Goal: Contribute content

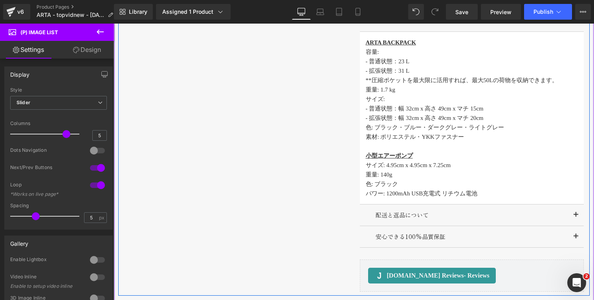
scroll to position [689, 0]
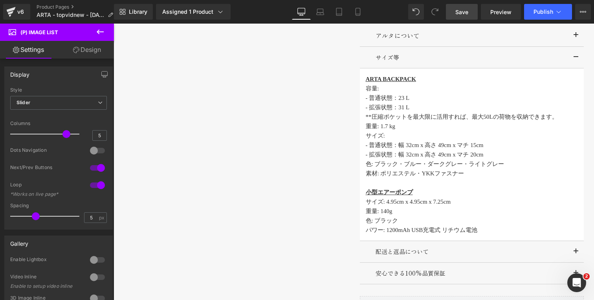
drag, startPoint x: 461, startPoint y: 11, endPoint x: 185, endPoint y: 120, distance: 297.3
click at [461, 11] on span "Save" at bounding box center [461, 12] width 13 height 8
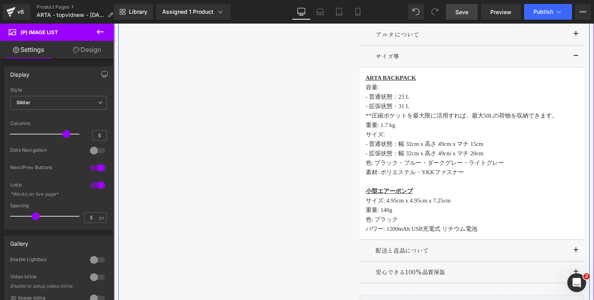
scroll to position [681, 0]
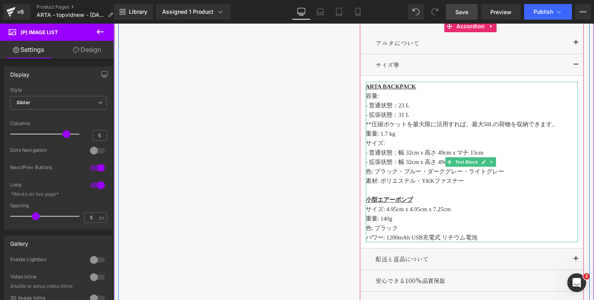
click at [462, 183] on p "素材: ポリエステル・YKKファスナー" at bounding box center [472, 180] width 212 height 9
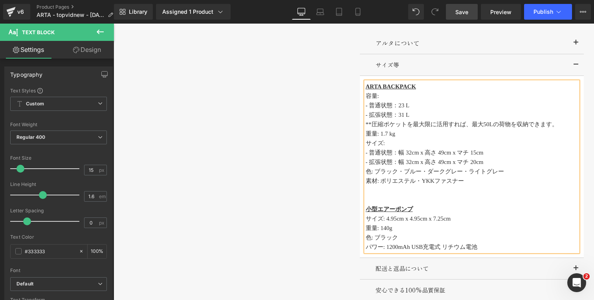
click at [496, 158] on p "- 拡張状態：幅 32cm x 高さ 49cm x マチ 20cm" at bounding box center [472, 161] width 212 height 9
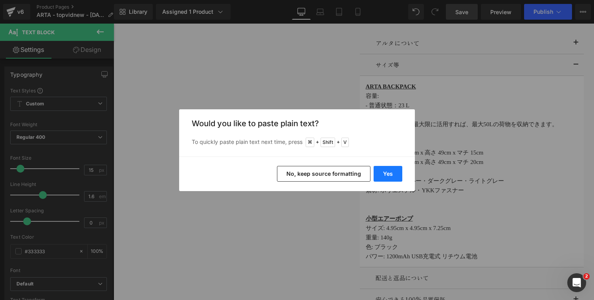
click at [386, 171] on button "Yes" at bounding box center [388, 174] width 29 height 16
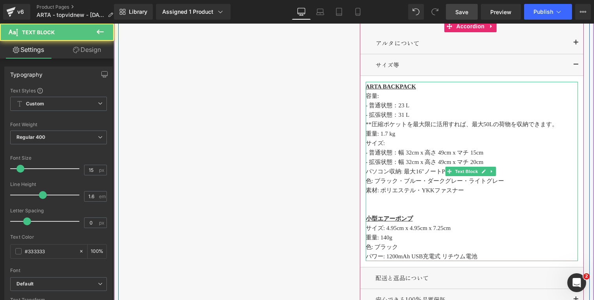
click at [417, 170] on p "パソコン収納: 最大16"ノートPC" at bounding box center [472, 171] width 212 height 9
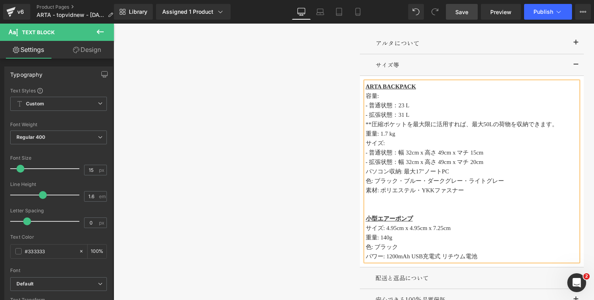
drag, startPoint x: 467, startPoint y: 9, endPoint x: 215, endPoint y: 115, distance: 273.2
click at [467, 9] on span "Save" at bounding box center [461, 12] width 13 height 8
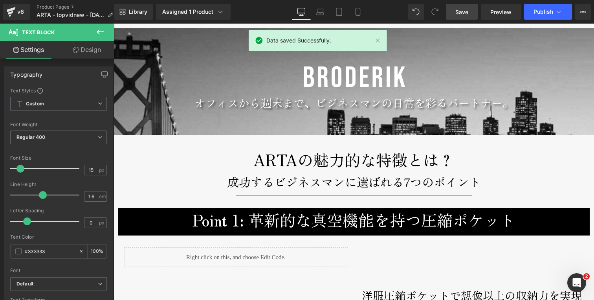
scroll to position [977, 0]
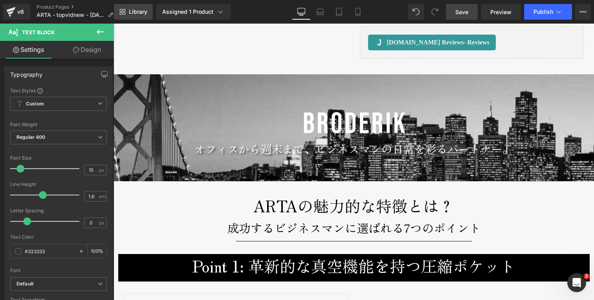
click at [141, 10] on span "Library" at bounding box center [138, 11] width 18 height 7
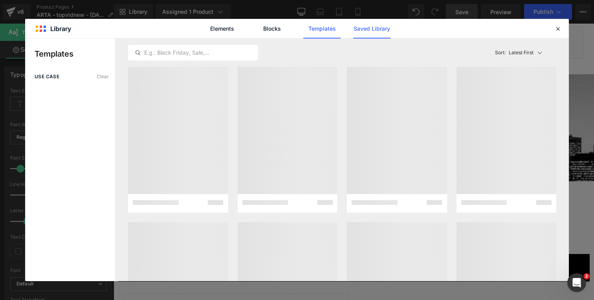
click at [363, 29] on link "Saved Library" at bounding box center [371, 29] width 37 height 20
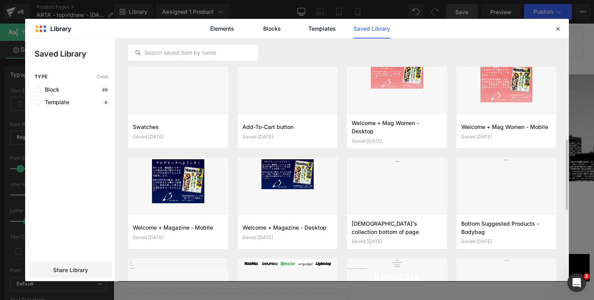
scroll to position [241, 0]
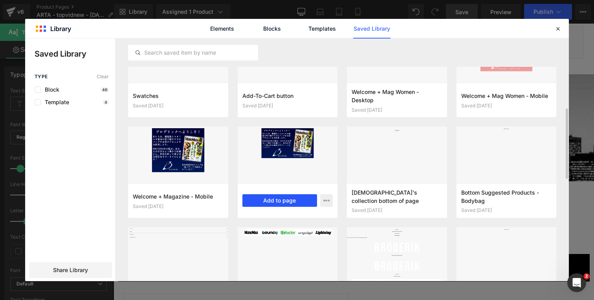
click at [282, 203] on button "Add to page" at bounding box center [279, 200] width 75 height 13
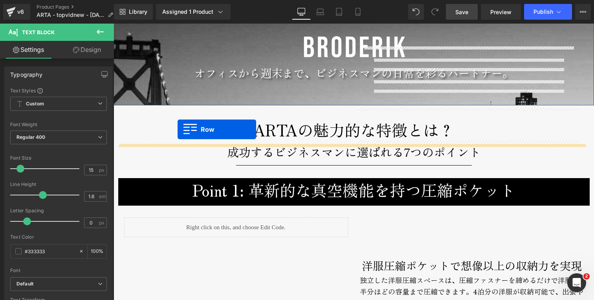
scroll to position [1072, 0]
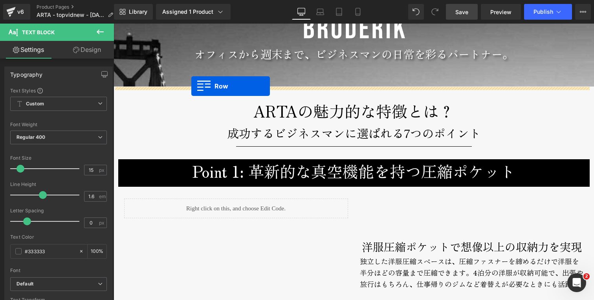
drag, startPoint x: 117, startPoint y: 70, endPoint x: 191, endPoint y: 86, distance: 75.9
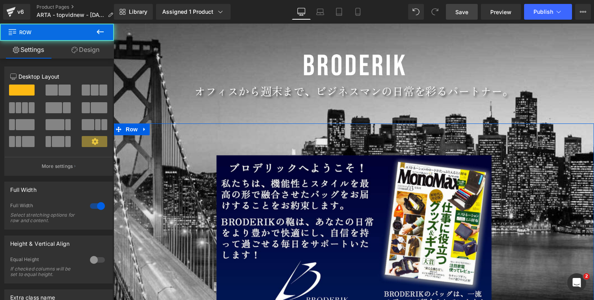
scroll to position [1024, 0]
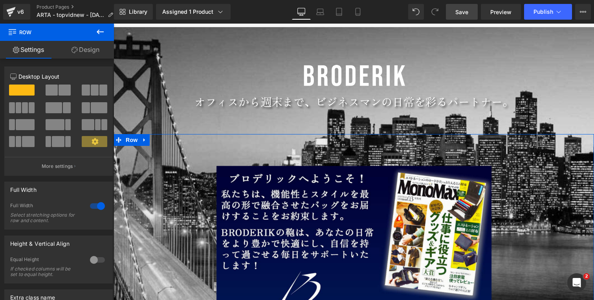
click at [144, 51] on div "Image オフィスから週末まで、 ビジネスマンの日常を彩るパートナー。 Text Block" at bounding box center [354, 84] width 480 height 91
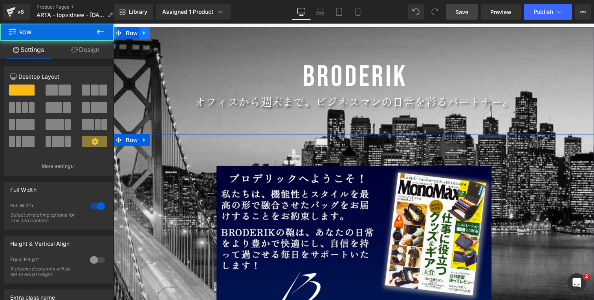
click at [142, 37] on link at bounding box center [144, 33] width 10 height 12
click at [162, 34] on icon at bounding box center [164, 32] width 5 height 5
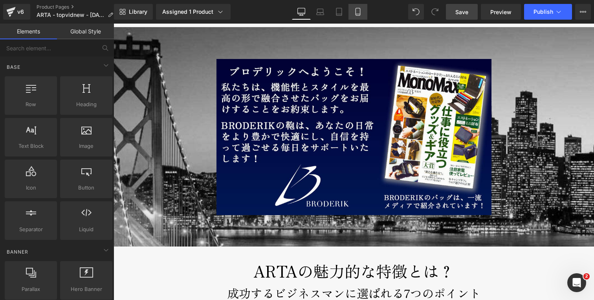
click at [358, 12] on icon at bounding box center [358, 12] width 8 height 8
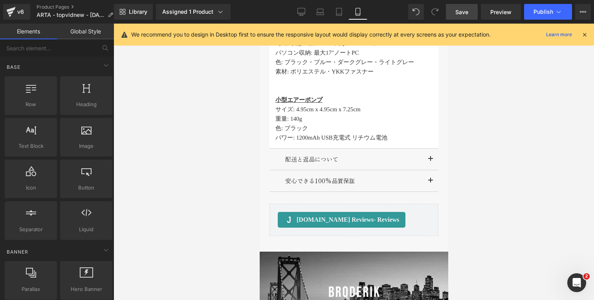
scroll to position [797, 0]
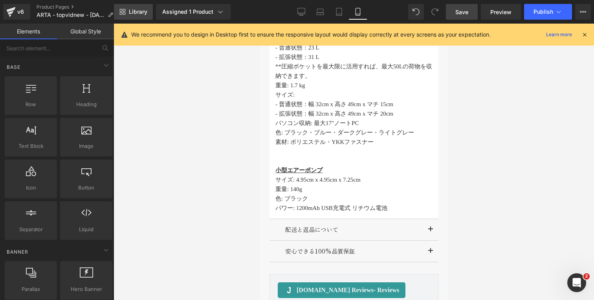
click at [142, 10] on span "Library" at bounding box center [138, 11] width 18 height 7
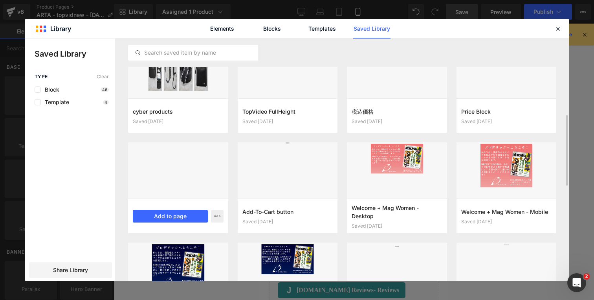
scroll to position [190, 0]
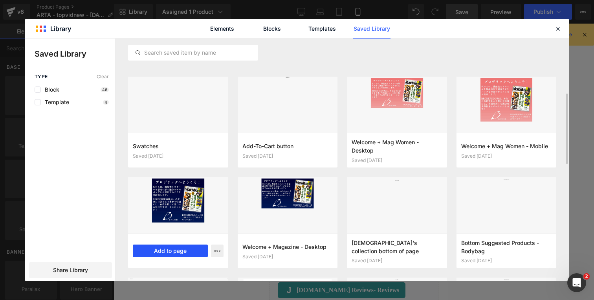
click at [167, 251] on button "Add to page" at bounding box center [170, 250] width 75 height 13
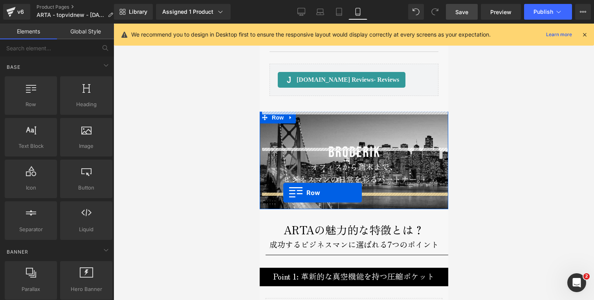
scroll to position [1019, 0]
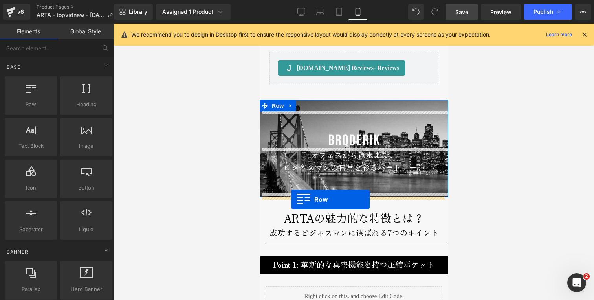
drag, startPoint x: 262, startPoint y: 126, endPoint x: 291, endPoint y: 199, distance: 78.5
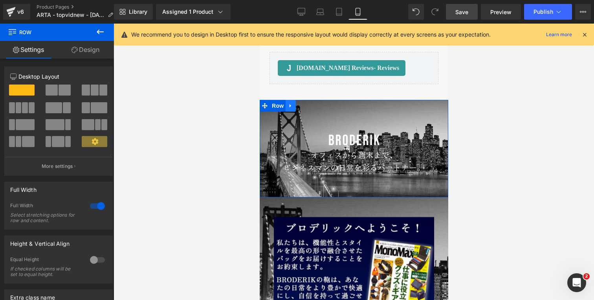
click at [288, 106] on icon at bounding box center [290, 106] width 5 height 6
click at [308, 105] on icon at bounding box center [310, 106] width 5 height 6
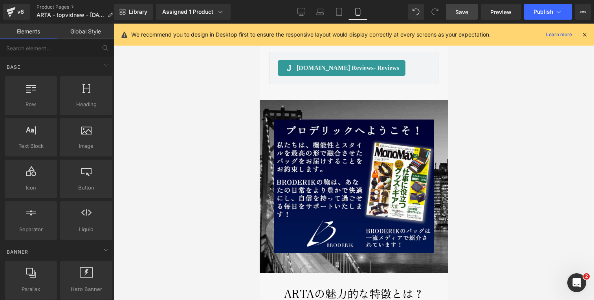
click at [302, 4] on link "Desktop" at bounding box center [301, 12] width 19 height 16
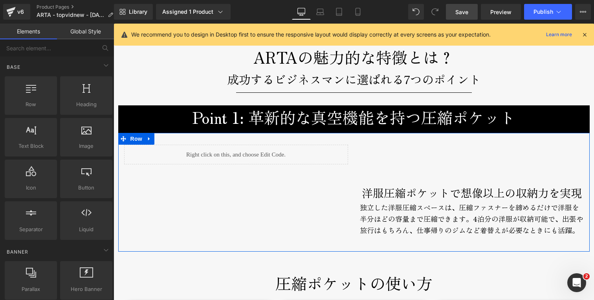
scroll to position [1228, 0]
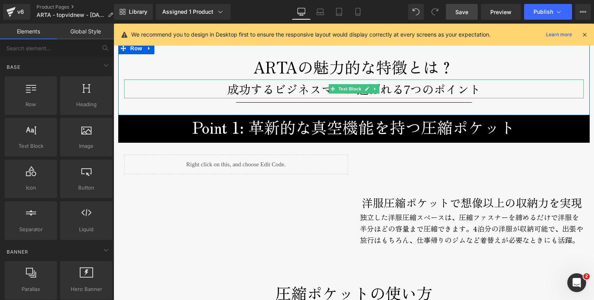
click at [272, 90] on p "成功するビジネスマンに選ばれる7つのポイント" at bounding box center [354, 88] width 460 height 19
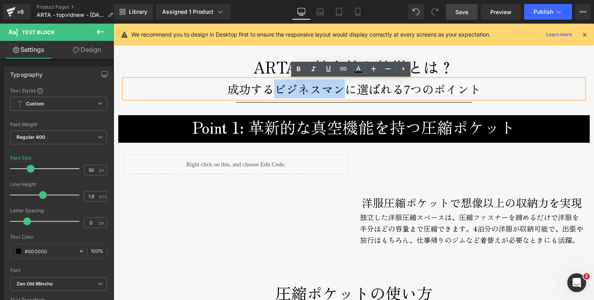
drag, startPoint x: 271, startPoint y: 90, endPoint x: 341, endPoint y: 90, distance: 70.3
click at [341, 90] on p "成功するビジネスマンに選ばれる7つのポイント" at bounding box center [354, 88] width 460 height 19
drag, startPoint x: 341, startPoint y: 90, endPoint x: 271, endPoint y: 90, distance: 70.7
click at [271, 90] on p "成功するビジネスマンに選ばれる7つのポイント" at bounding box center [354, 88] width 460 height 19
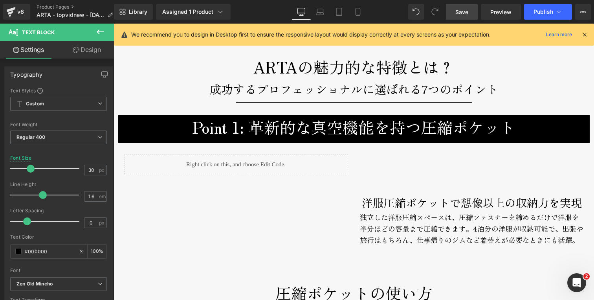
click at [460, 13] on span "Save" at bounding box center [461, 12] width 13 height 8
click at [354, 12] on icon at bounding box center [358, 12] width 8 height 8
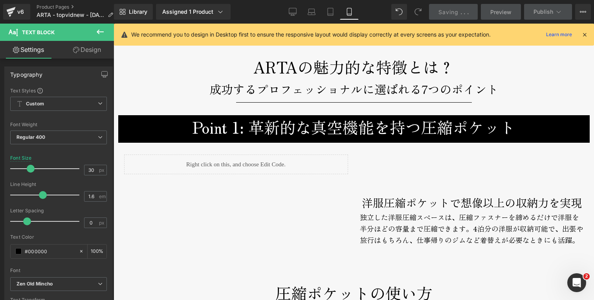
type input "20"
type input "100"
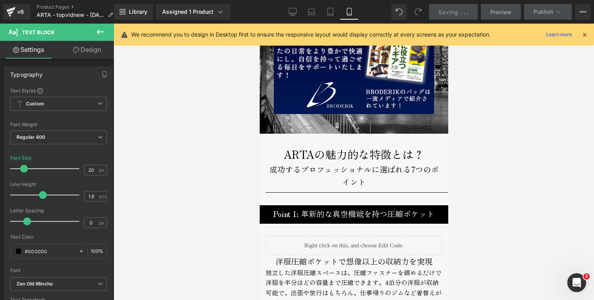
scroll to position [1311, 0]
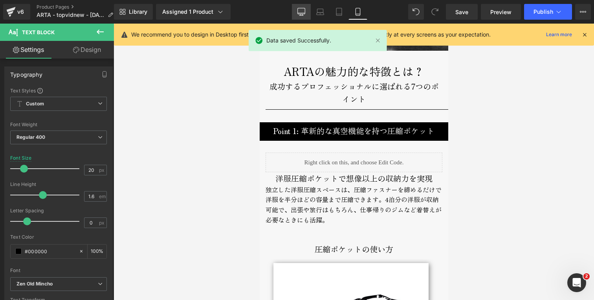
click at [302, 11] on icon at bounding box center [301, 12] width 8 height 8
type input "30"
type input "100"
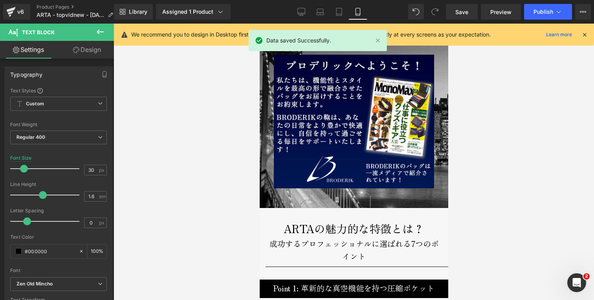
scroll to position [1229, 0]
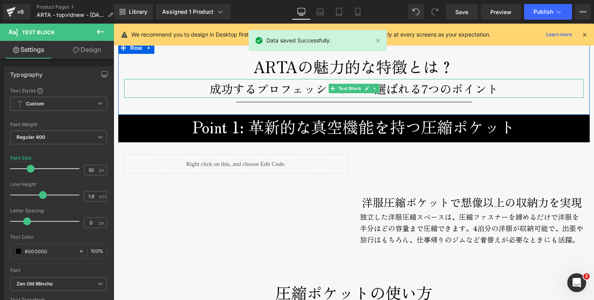
click at [251, 86] on p "成功するプロフェッショナルに選ばれる7つのポイント" at bounding box center [354, 88] width 460 height 19
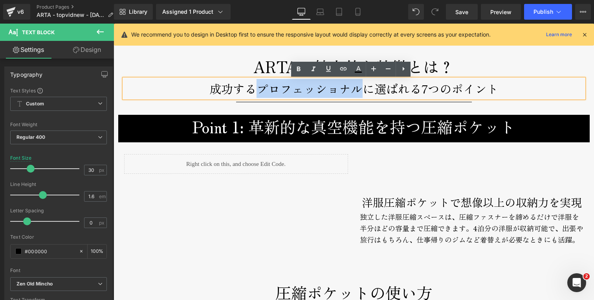
drag, startPoint x: 257, startPoint y: 89, endPoint x: 359, endPoint y: 92, distance: 102.2
click at [359, 92] on p "成功するプロフェッショナルに選ばれる7つのポイント" at bounding box center [354, 88] width 460 height 19
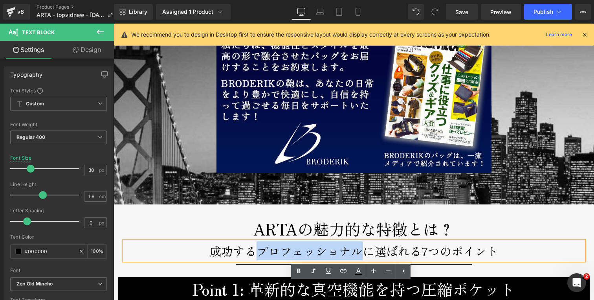
scroll to position [1154, 0]
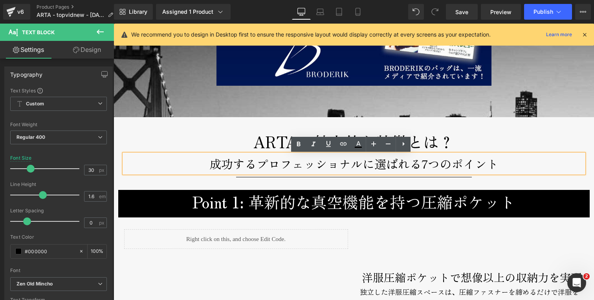
click at [255, 163] on p "成功するプロフェッショナルに選ばれる7つのポイント" at bounding box center [354, 163] width 460 height 19
drag, startPoint x: 253, startPoint y: 164, endPoint x: 353, endPoint y: 165, distance: 99.4
click at [353, 165] on p "成功するプロフェッショナルに選ばれる7つのポイント" at bounding box center [354, 163] width 460 height 19
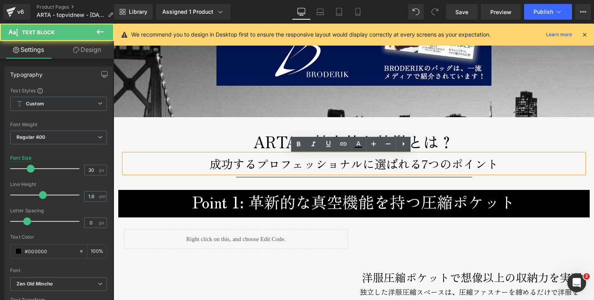
click at [356, 165] on p "成功するプロフェッショナルに選ばれる7つのポイント" at bounding box center [354, 163] width 460 height 19
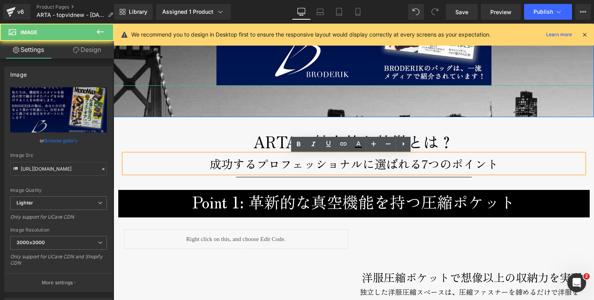
click at [203, 78] on div at bounding box center [354, 8] width 480 height 156
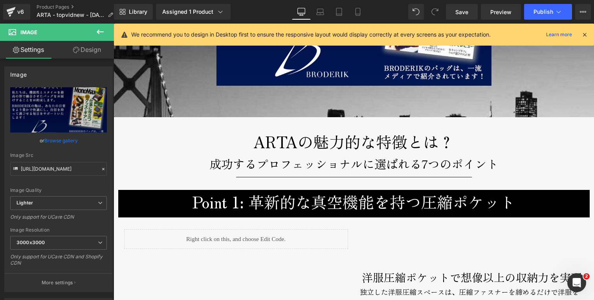
click at [260, 165] on p "成功するプロフェッショナルに選ばれる7つのポイント" at bounding box center [354, 163] width 460 height 19
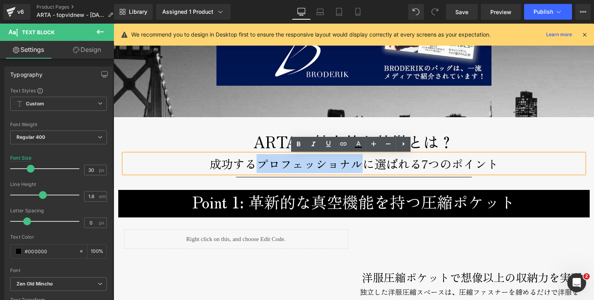
drag, startPoint x: 253, startPoint y: 164, endPoint x: 361, endPoint y: 167, distance: 108.5
click at [361, 167] on p "成功するプロフェッショナルに選ばれる7つのポイント" at bounding box center [354, 163] width 460 height 19
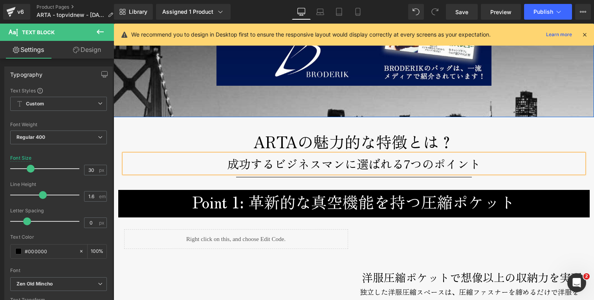
click at [269, 92] on div "Image" at bounding box center [354, 7] width 480 height 195
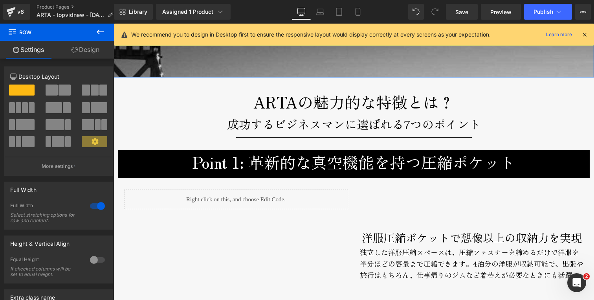
scroll to position [1195, 0]
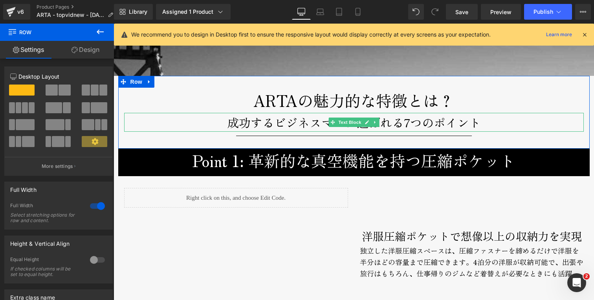
click at [236, 126] on p "成功するビジネスマンに選ばれる7つのポイント" at bounding box center [354, 122] width 460 height 19
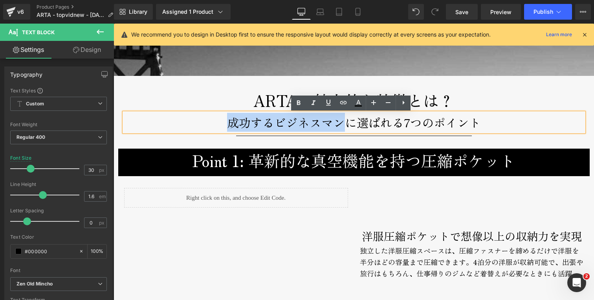
drag, startPoint x: 217, startPoint y: 124, endPoint x: 337, endPoint y: 123, distance: 120.2
click at [337, 123] on p "成功するビジネスマンに選ばれる7つのポイント" at bounding box center [354, 122] width 460 height 19
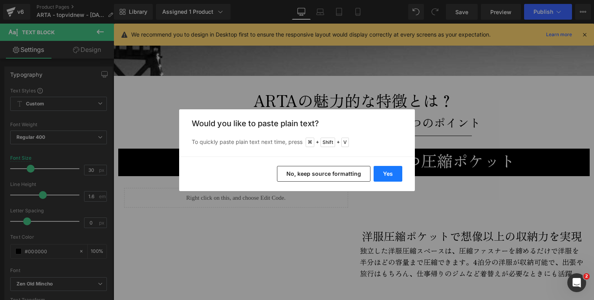
click at [384, 173] on button "Yes" at bounding box center [388, 174] width 29 height 16
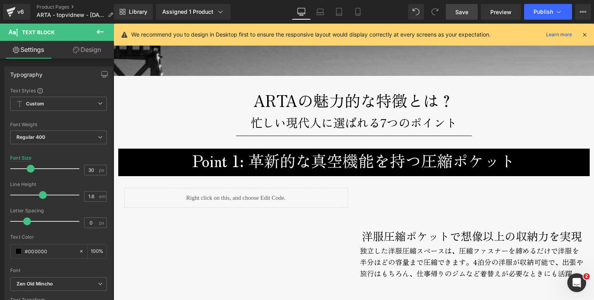
click at [464, 18] on link "Save" at bounding box center [462, 12] width 32 height 16
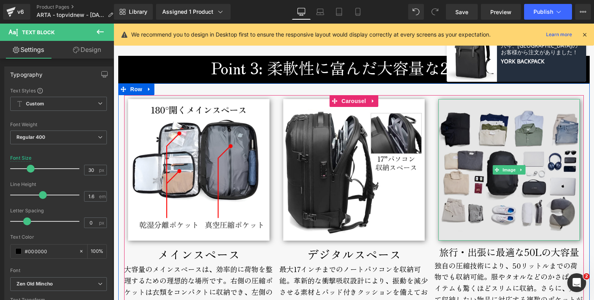
scroll to position [1979, 0]
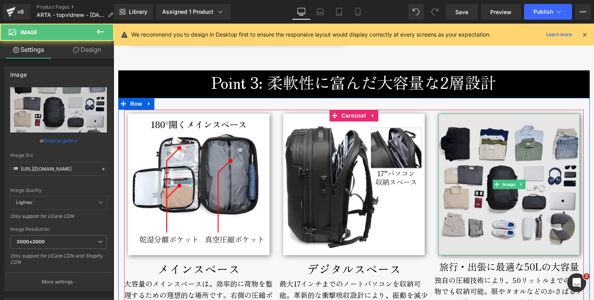
click at [506, 229] on img at bounding box center [508, 184] width 141 height 141
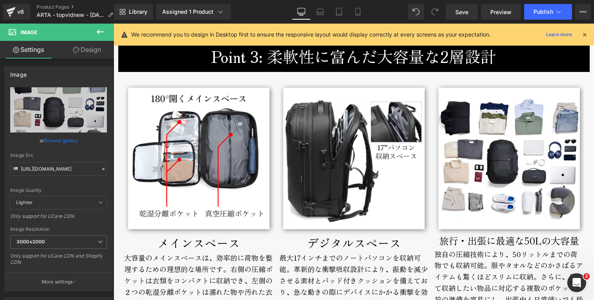
scroll to position [2004, 0]
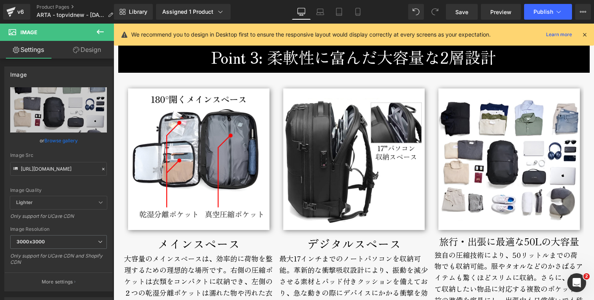
drag, startPoint x: 584, startPoint y: 35, endPoint x: 467, endPoint y: 13, distance: 119.1
click at [584, 35] on icon at bounding box center [584, 34] width 7 height 7
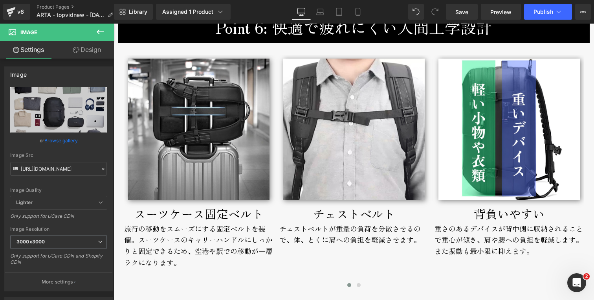
scroll to position [2913, 0]
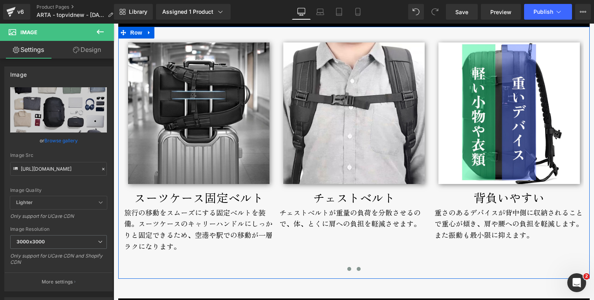
click at [357, 268] on button at bounding box center [358, 269] width 9 height 8
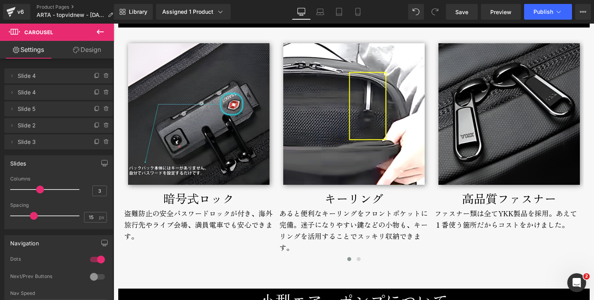
scroll to position [3211, 0]
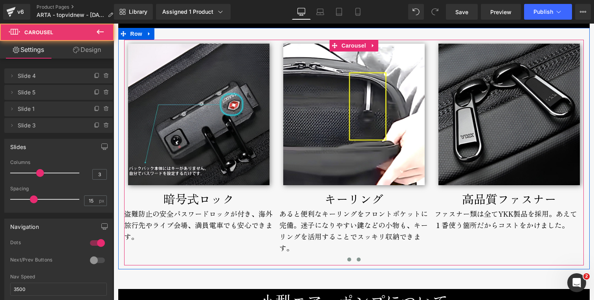
click at [354, 258] on button at bounding box center [358, 259] width 9 height 8
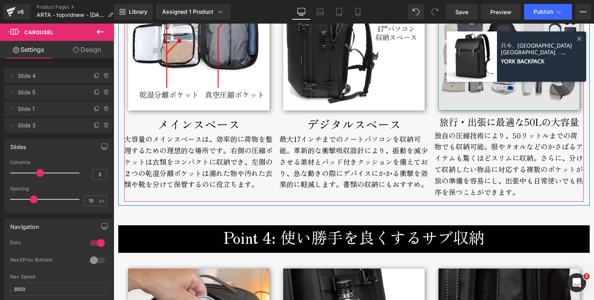
scroll to position [1996, 0]
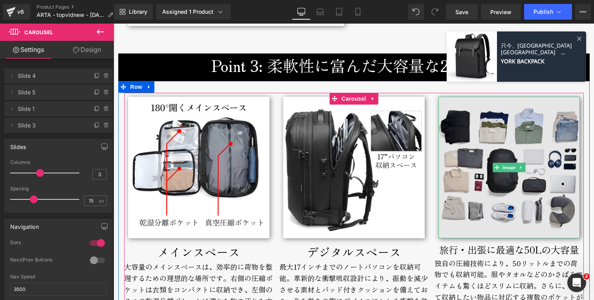
click at [474, 134] on img at bounding box center [508, 167] width 141 height 141
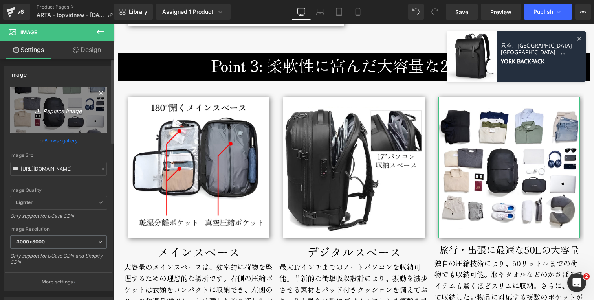
click at [71, 109] on icon "Replace Image" at bounding box center [58, 110] width 63 height 10
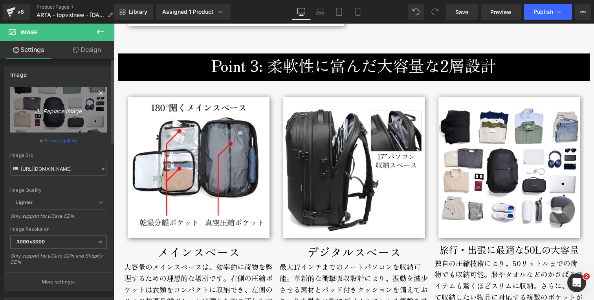
type input "C:\fakepath\arta-vacuum-backpack-broderik-openbag.jpg"
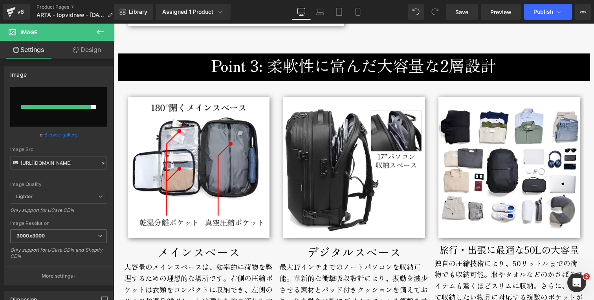
type input "[URL][DOMAIN_NAME]"
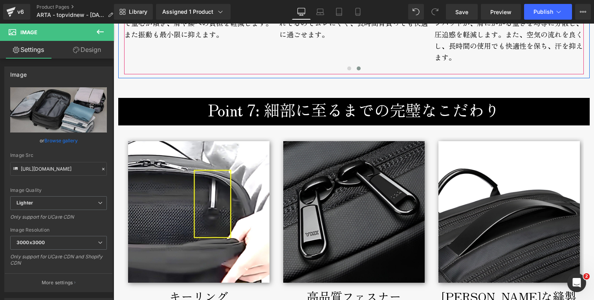
scroll to position [3236, 0]
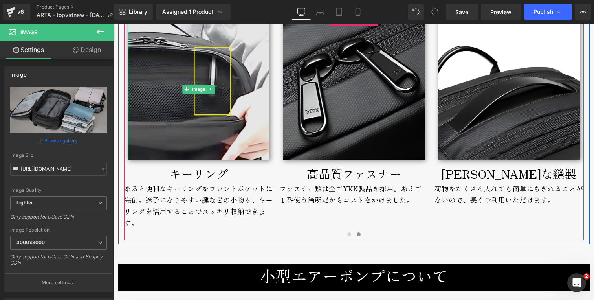
click at [172, 121] on img at bounding box center [198, 88] width 141 height 141
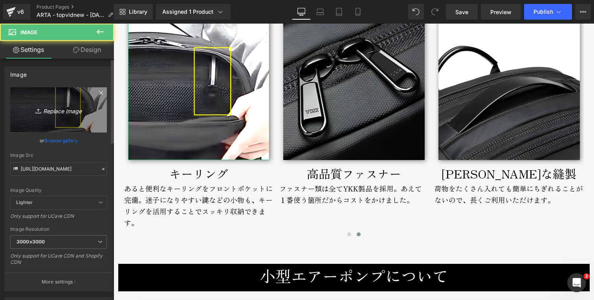
click at [66, 110] on icon "Replace Image" at bounding box center [58, 110] width 63 height 10
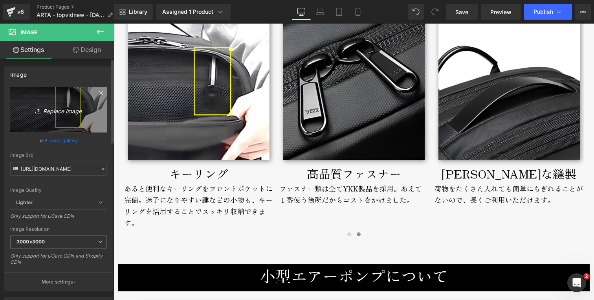
type input "C:\fakepath\arta-vacuum-backpack-keyring.jpg"
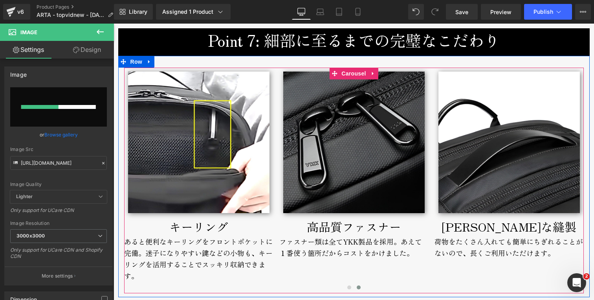
scroll to position [3187, 0]
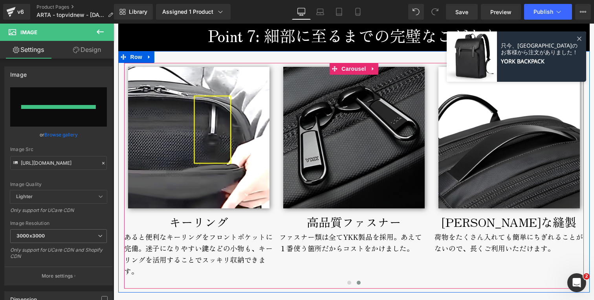
type input "[URL][DOMAIN_NAME]"
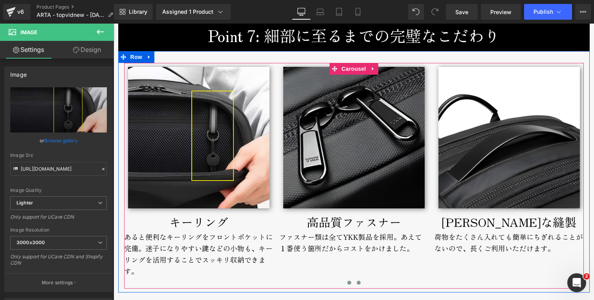
click at [347, 281] on span at bounding box center [349, 282] width 4 height 4
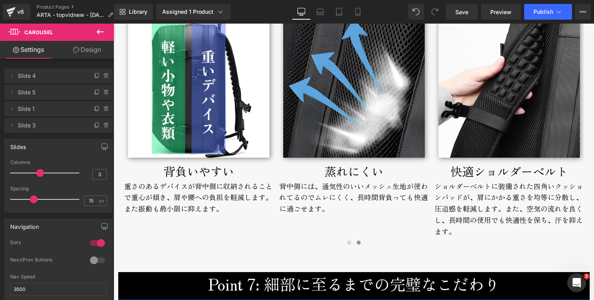
scroll to position [2936, 0]
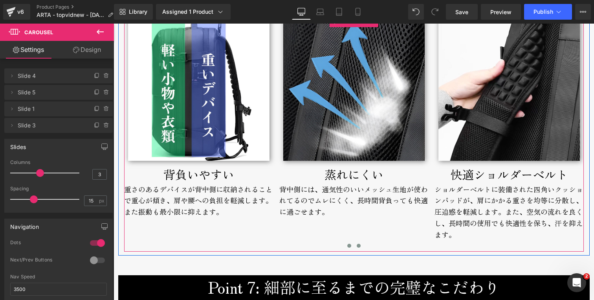
click at [347, 246] on span at bounding box center [349, 246] width 4 height 4
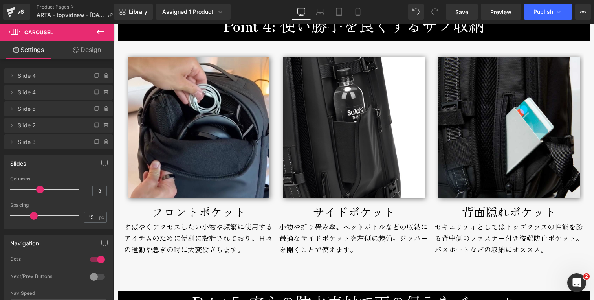
scroll to position [2347, 0]
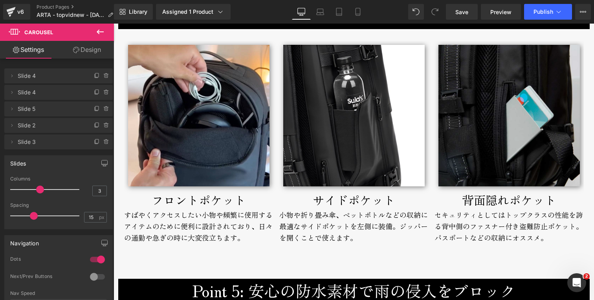
click at [480, 167] on img at bounding box center [508, 115] width 141 height 141
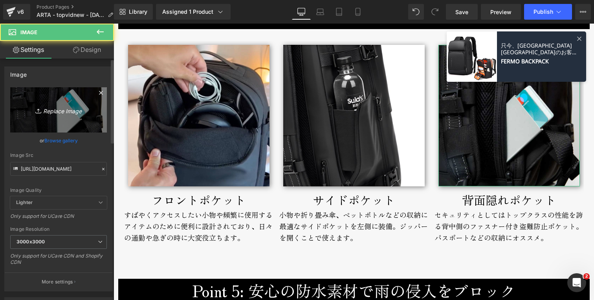
click at [52, 110] on icon "Replace Image" at bounding box center [58, 110] width 63 height 10
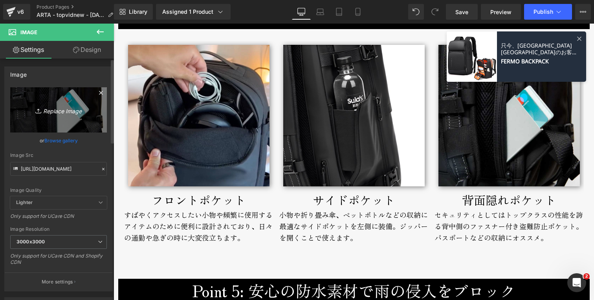
type input "C:\fakepath\arta-vacuum-backpack-backpocket.jpg"
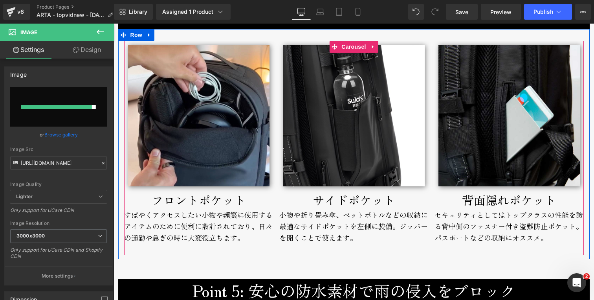
type input "[URL][DOMAIN_NAME]"
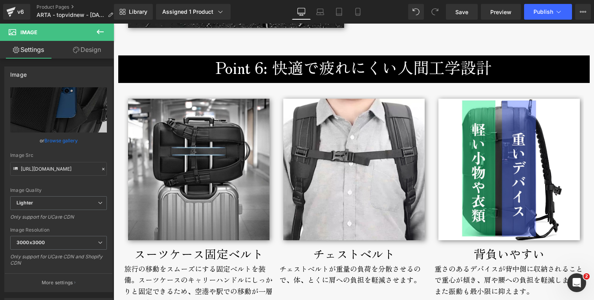
scroll to position [3004, 0]
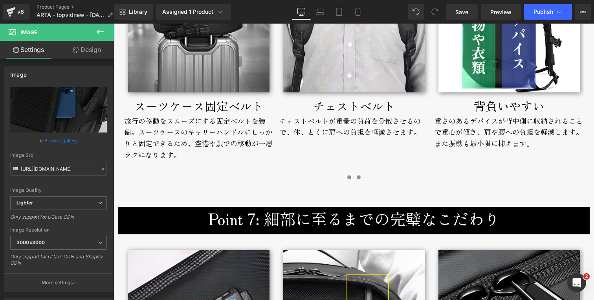
click at [357, 178] on span at bounding box center [359, 177] width 4 height 4
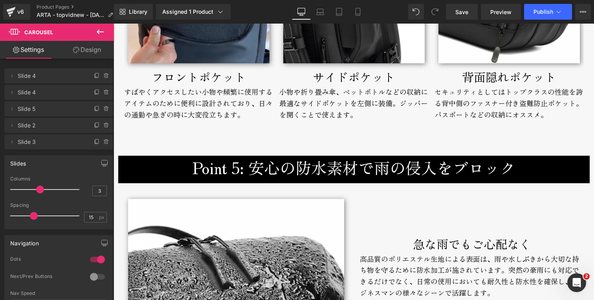
scroll to position [2330, 0]
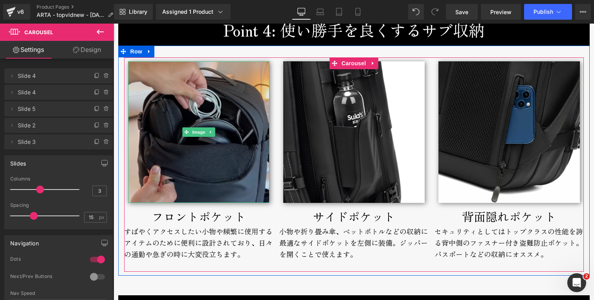
click at [195, 152] on img at bounding box center [198, 131] width 141 height 141
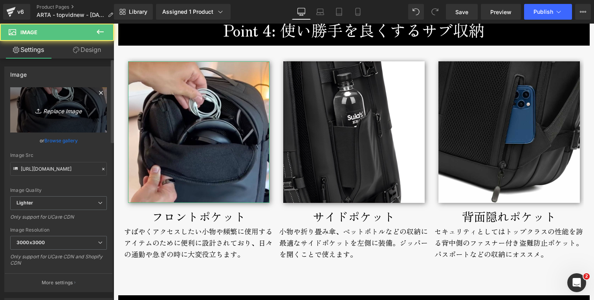
click at [62, 98] on link "Replace Image" at bounding box center [58, 109] width 97 height 45
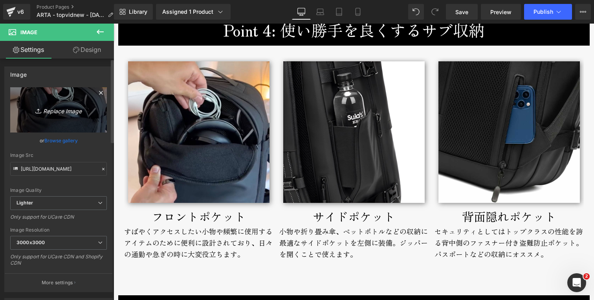
type input "C:\fakepath\arta-vacuum-backpack-frontpocket.jpg"
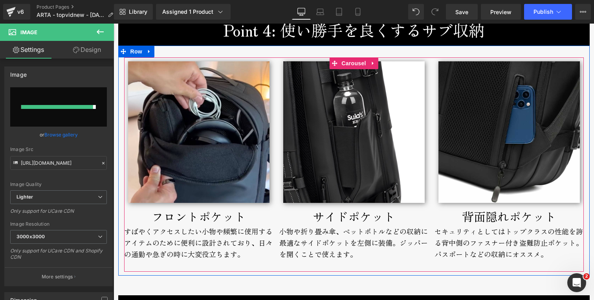
type input "[URL][DOMAIN_NAME]"
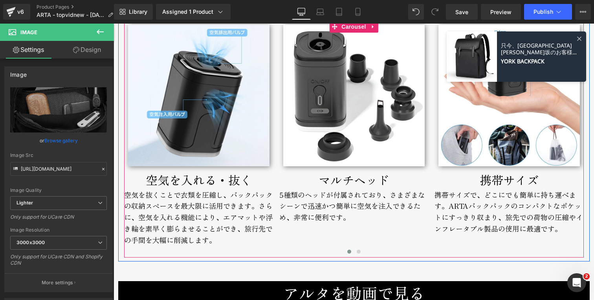
scroll to position [3831, 0]
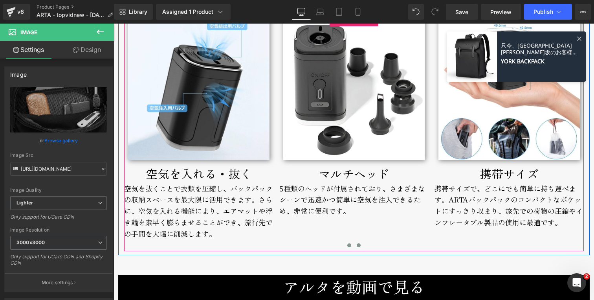
click at [357, 244] on span at bounding box center [359, 245] width 4 height 4
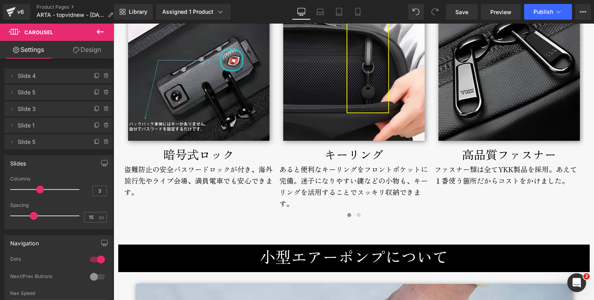
scroll to position [3256, 0]
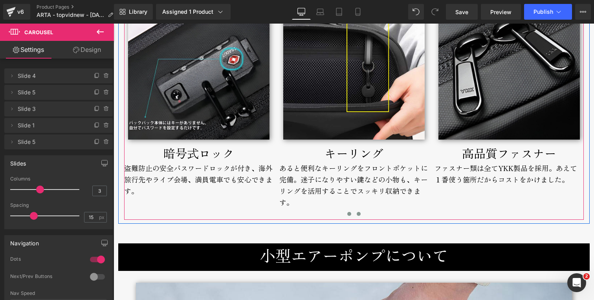
click at [357, 215] on span at bounding box center [359, 214] width 4 height 4
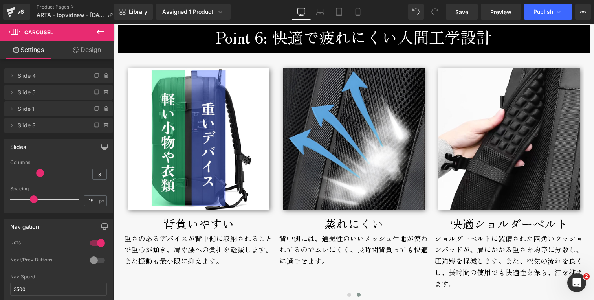
scroll to position [2888, 0]
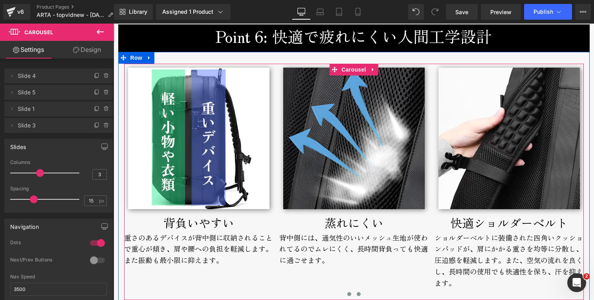
click at [346, 291] on button at bounding box center [348, 294] width 9 height 8
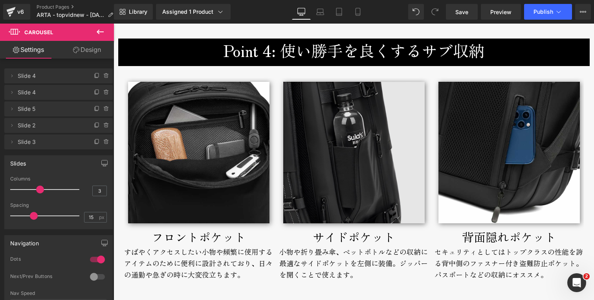
scroll to position [2318, 0]
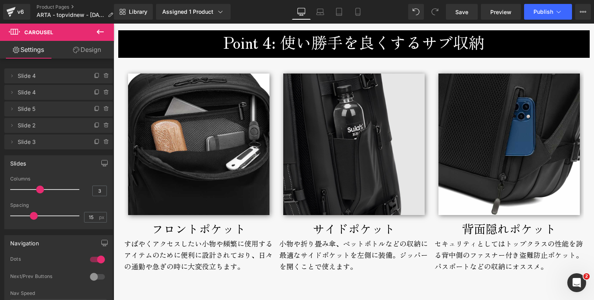
click at [360, 158] on img at bounding box center [353, 143] width 141 height 141
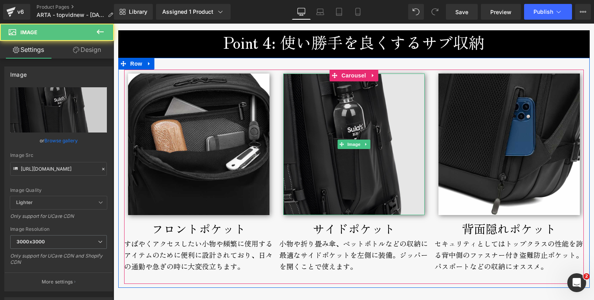
click at [322, 176] on img at bounding box center [353, 143] width 141 height 141
click at [321, 177] on img at bounding box center [353, 143] width 141 height 141
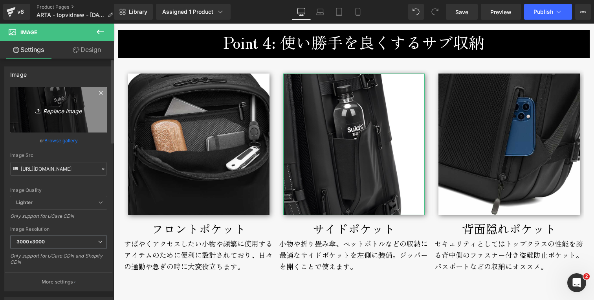
click at [59, 110] on icon "Replace Image" at bounding box center [58, 110] width 63 height 10
type input "C:\fakepath\arta-vacuum-backpack-sidepocket.jpg"
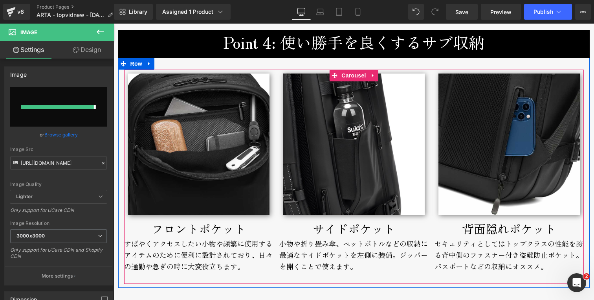
type input "[URL][DOMAIN_NAME]"
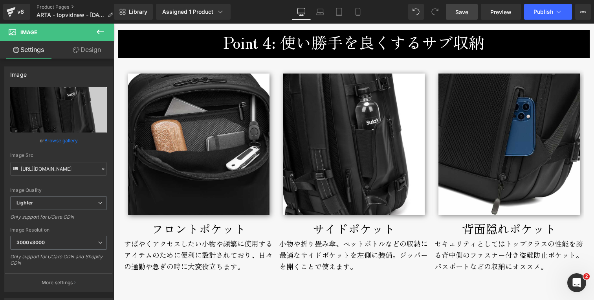
click at [466, 12] on span "Save" at bounding box center [461, 12] width 13 height 8
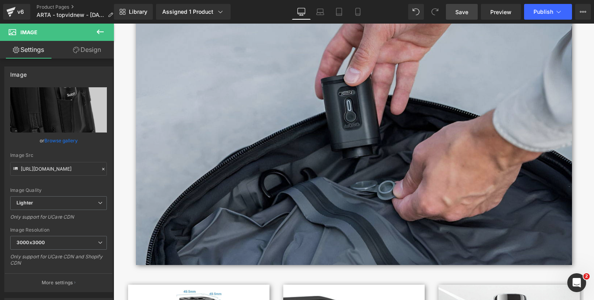
scroll to position [3585, 0]
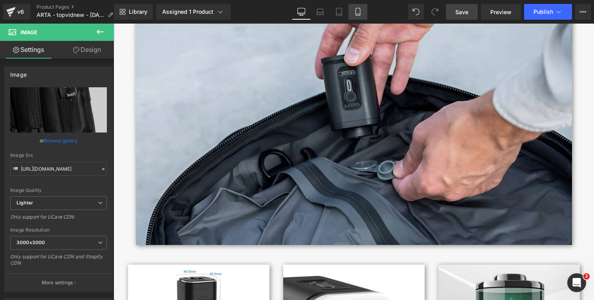
click at [359, 11] on icon at bounding box center [358, 12] width 8 height 8
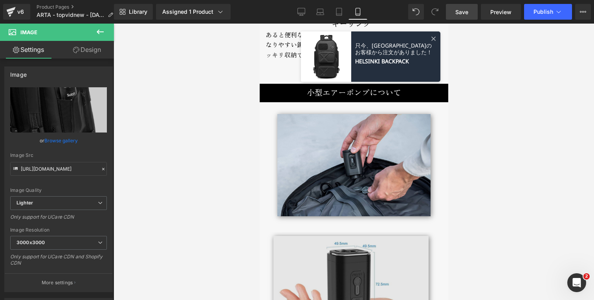
scroll to position [3251, 0]
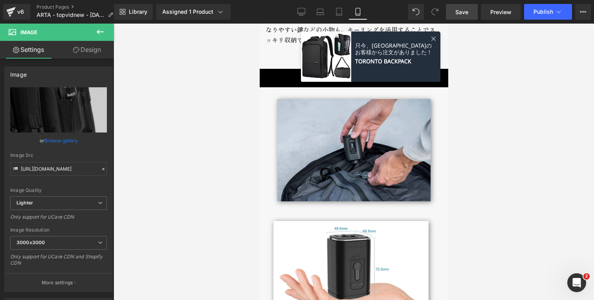
click at [297, 7] on link "Desktop" at bounding box center [301, 12] width 19 height 16
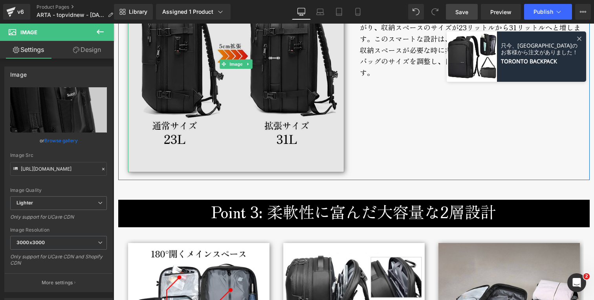
scroll to position [1971, 0]
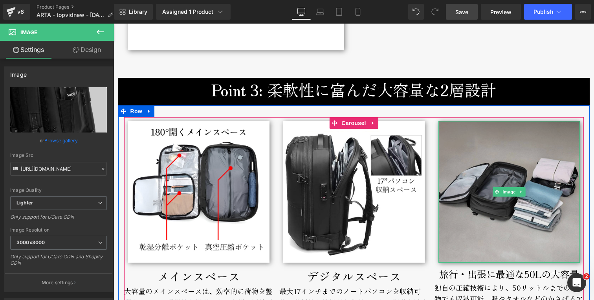
click at [479, 232] on img at bounding box center [508, 191] width 141 height 141
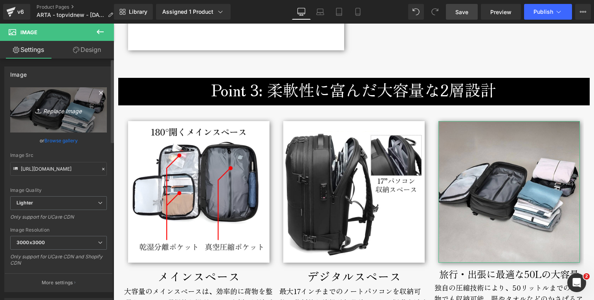
click at [62, 109] on icon "Replace Image" at bounding box center [58, 110] width 63 height 10
type input "C:\fakepath\arta-vacuum-backpack-volume.jpg"
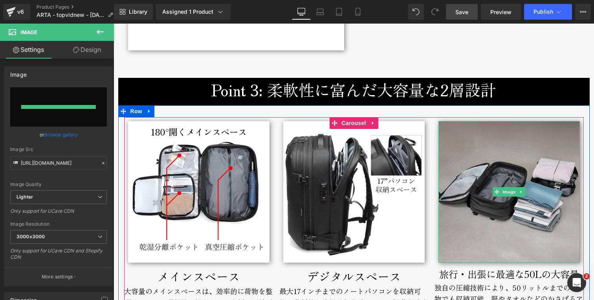
type input "[URL][DOMAIN_NAME]"
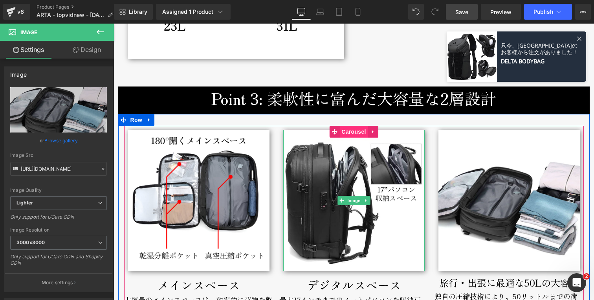
scroll to position [1921, 0]
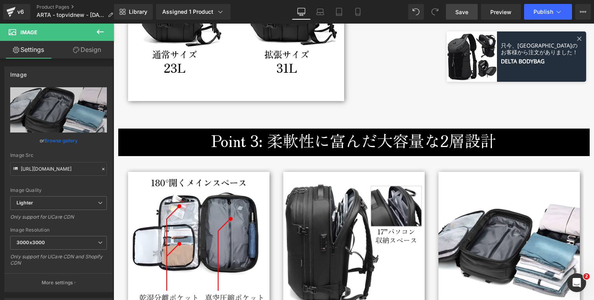
drag, startPoint x: 459, startPoint y: 11, endPoint x: 279, endPoint y: 134, distance: 218.0
click at [459, 11] on span "Save" at bounding box center [461, 12] width 13 height 8
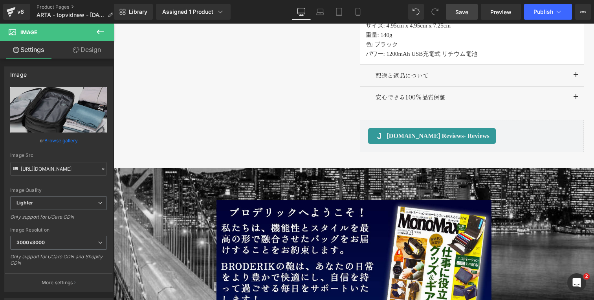
scroll to position [1019, 0]
